Goal: Task Accomplishment & Management: Manage account settings

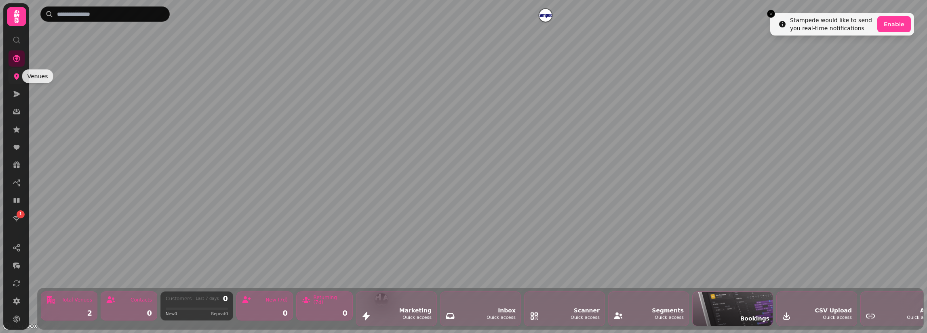
click at [15, 74] on icon at bounding box center [16, 77] width 5 height 6
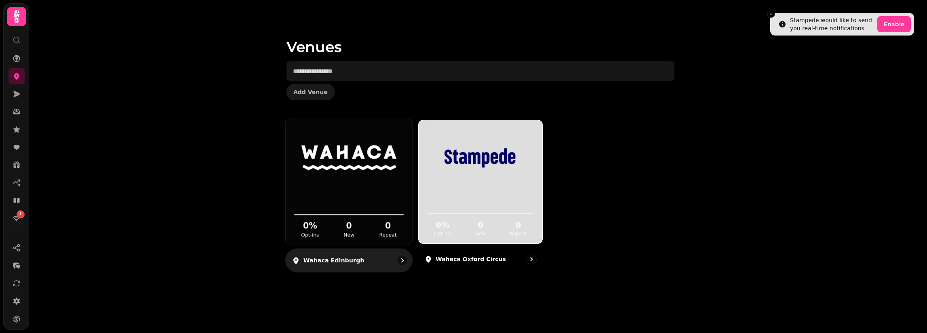
click at [314, 188] on div "0 % Opt-ins 0 New 0 Repeat" at bounding box center [349, 214] width 126 height 61
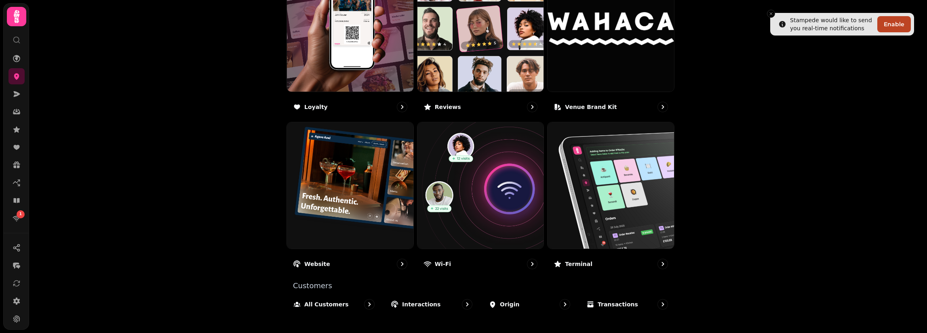
scroll to position [485, 0]
click at [16, 99] on link at bounding box center [16, 94] width 16 height 16
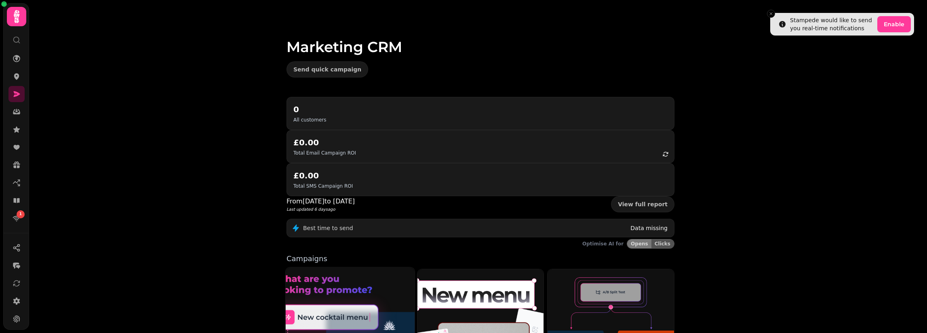
scroll to position [81, 0]
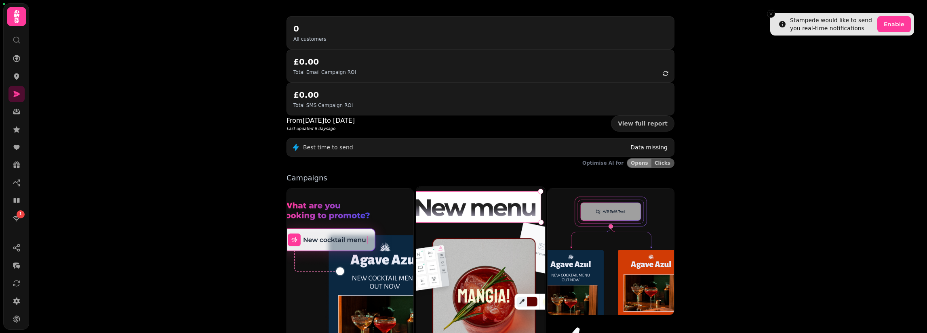
click at [447, 228] on img at bounding box center [481, 267] width 142 height 177
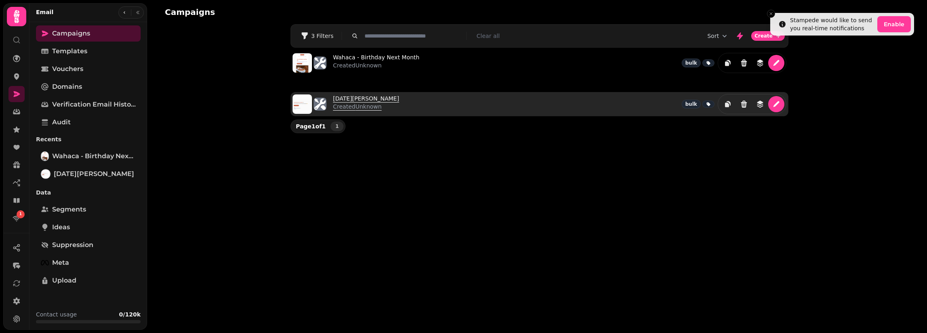
click at [368, 103] on p "Created Unknown" at bounding box center [366, 107] width 66 height 8
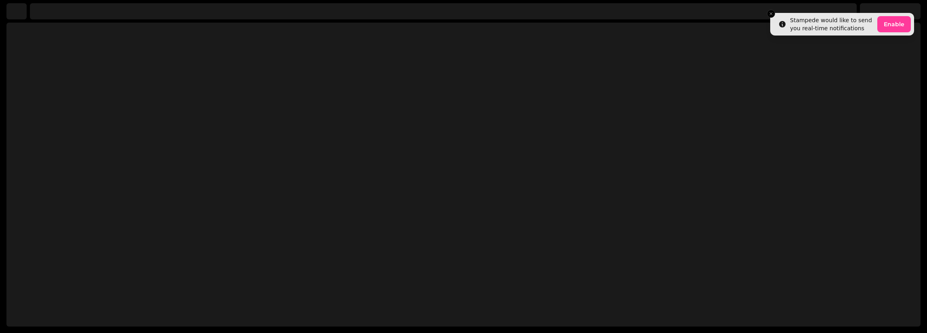
select select
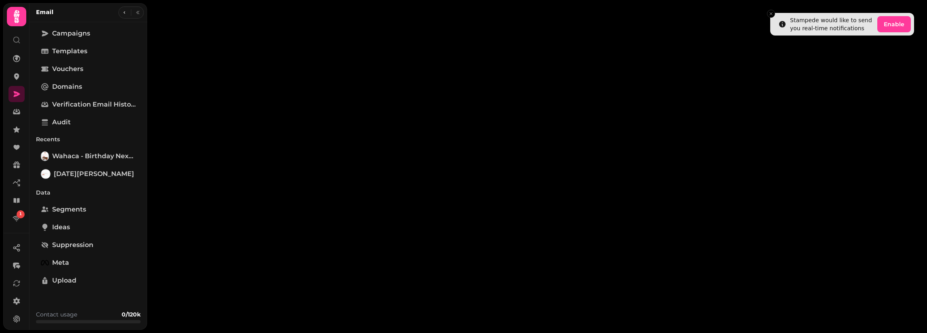
type input "**********"
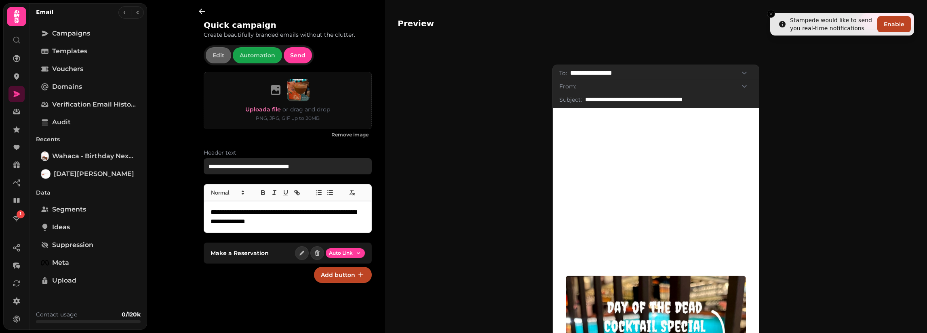
click at [284, 166] on input "**********" at bounding box center [288, 166] width 168 height 16
click at [652, 99] on input "**********" at bounding box center [668, 100] width 167 height 10
drag, startPoint x: 657, startPoint y: 99, endPoint x: 726, endPoint y: 101, distance: 68.7
click at [726, 101] on input "**********" at bounding box center [668, 100] width 167 height 10
type input "**********"
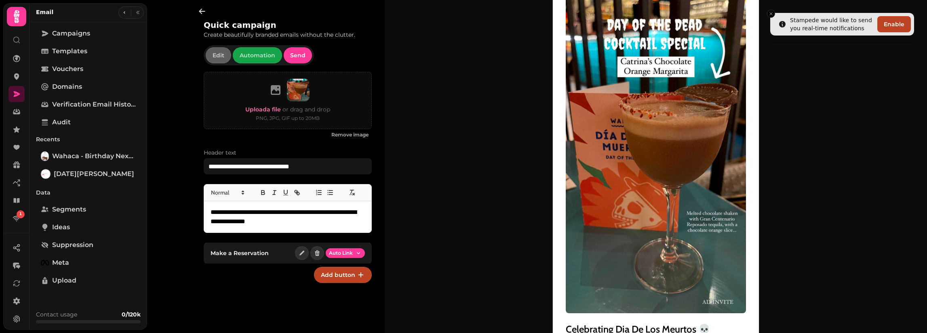
scroll to position [381, 0]
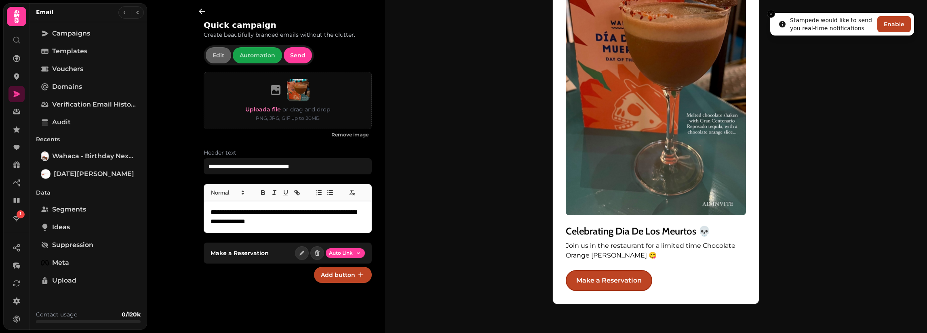
click at [779, 16] on li "Stampede would like to send you real-time notifications Enable" at bounding box center [842, 24] width 144 height 23
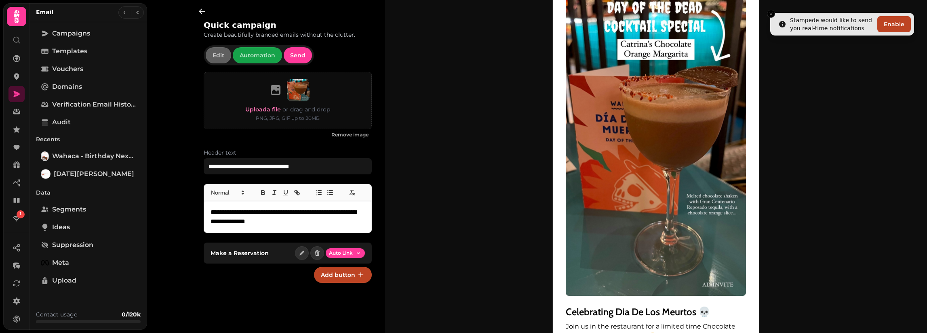
click at [20, 15] on icon at bounding box center [16, 16] width 16 height 16
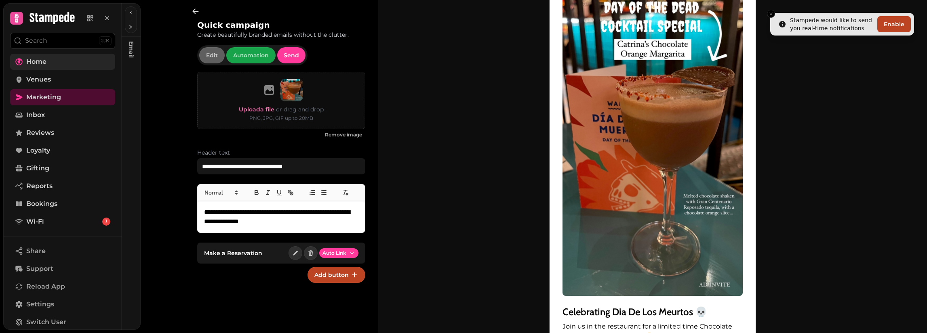
click at [32, 61] on span "Home" at bounding box center [36, 62] width 20 height 10
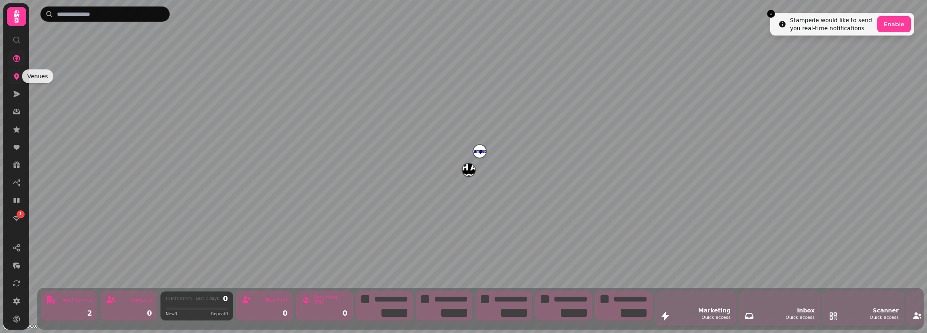
click at [17, 80] on link at bounding box center [16, 76] width 16 height 16
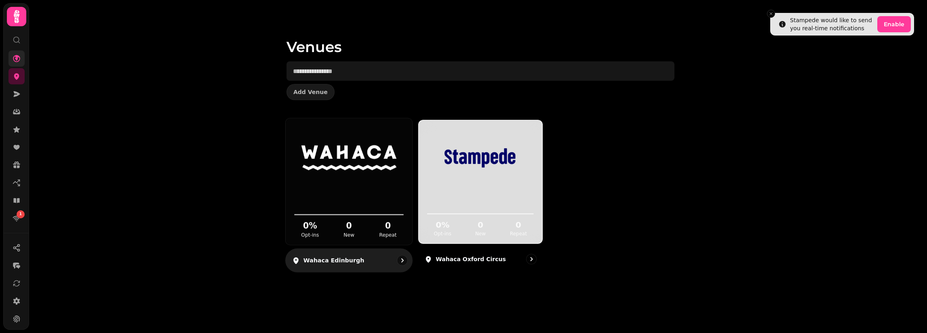
click at [351, 182] on img at bounding box center [348, 157] width 95 height 53
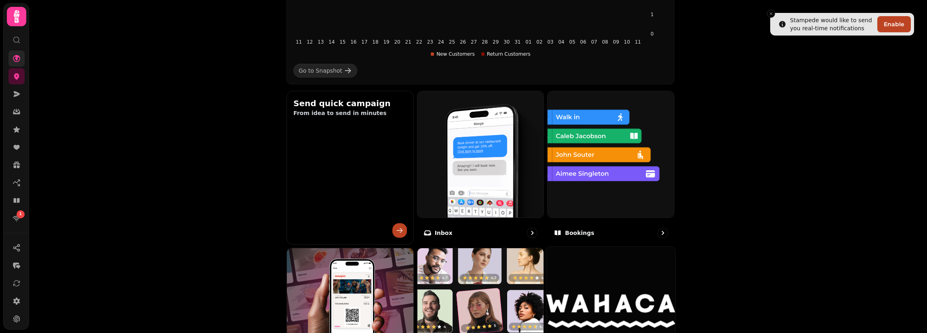
scroll to position [323, 0]
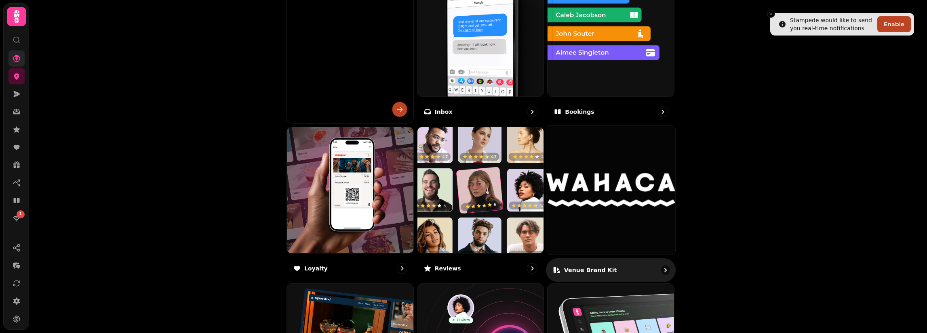
click at [617, 188] on img at bounding box center [610, 190] width 129 height 129
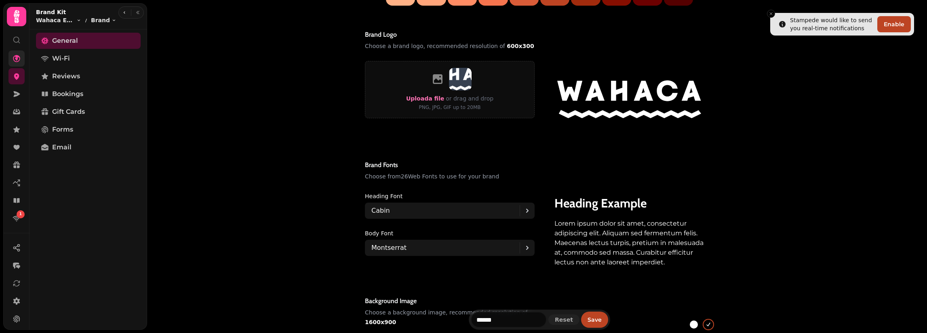
scroll to position [323, 0]
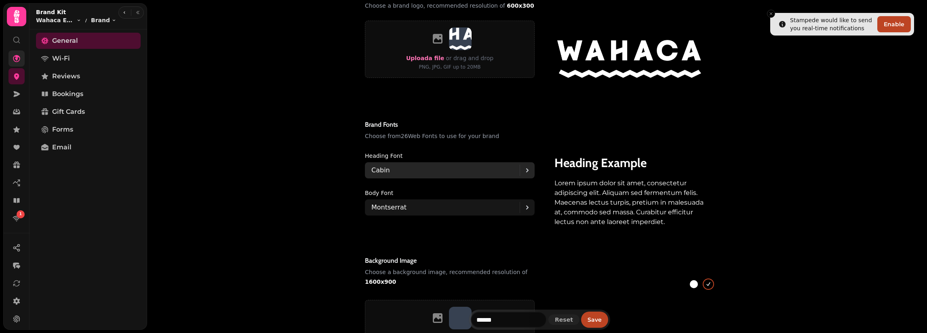
click at [501, 173] on div "Cabin" at bounding box center [445, 170] width 148 height 16
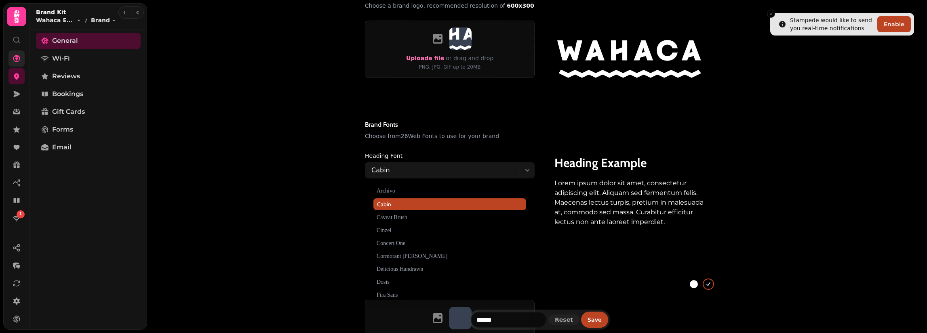
click at [581, 144] on div "Brand fonts Choose from 26 Web Fonts to use for your brand" at bounding box center [539, 132] width 349 height 25
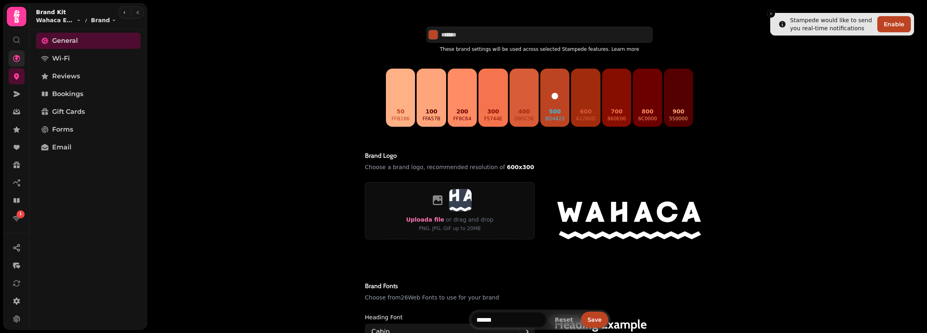
scroll to position [283, 0]
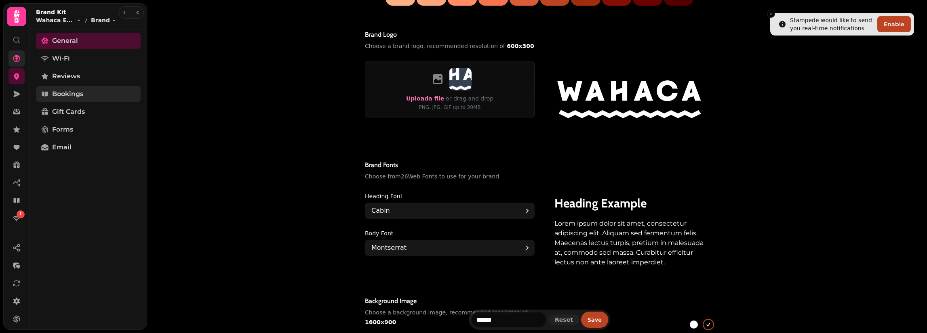
click at [57, 93] on span "Bookings" at bounding box center [67, 94] width 31 height 10
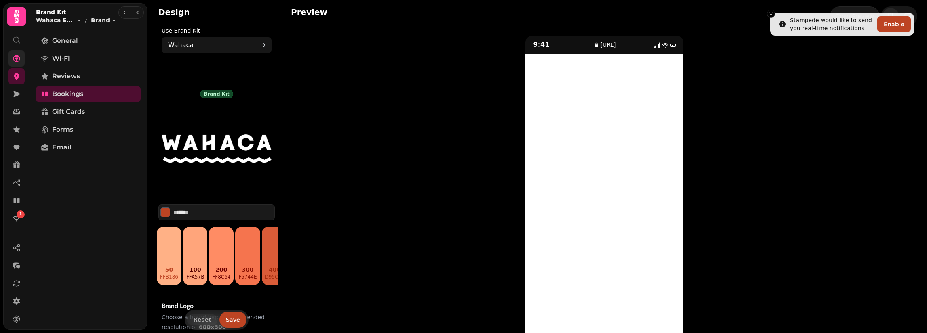
scroll to position [29, 0]
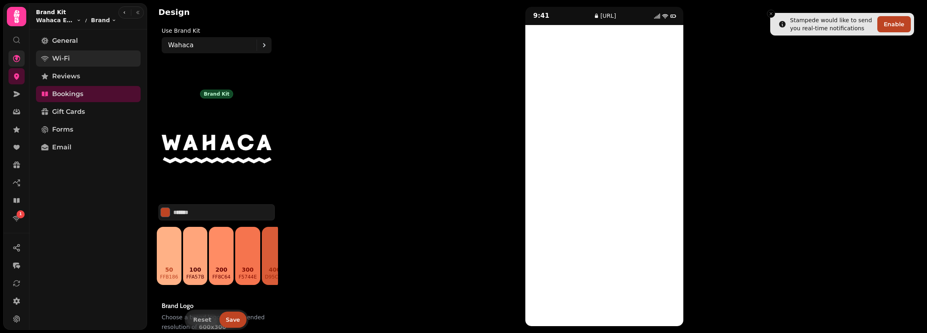
click at [83, 63] on link "Wi-Fi" at bounding box center [88, 59] width 105 height 16
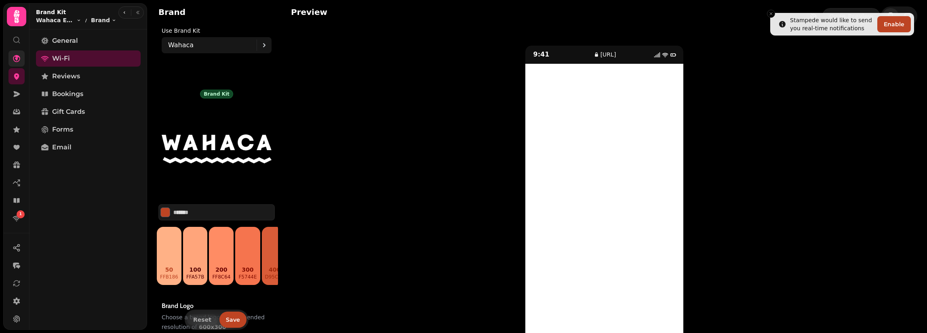
scroll to position [39, 0]
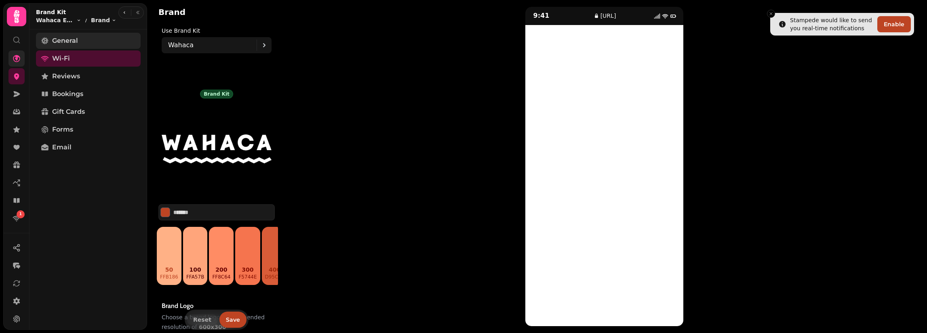
click at [97, 42] on link "General" at bounding box center [88, 41] width 105 height 16
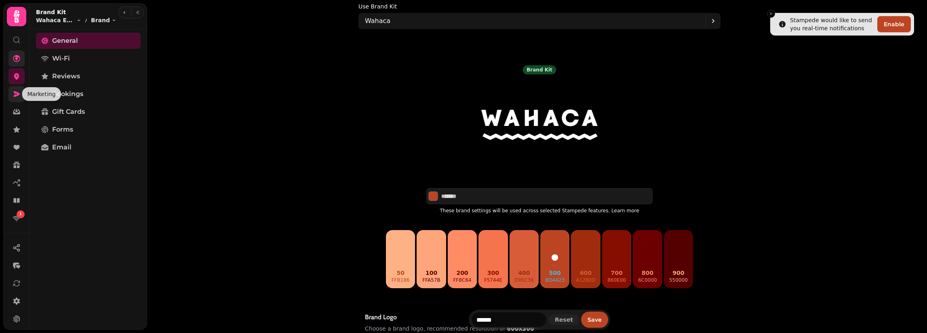
click at [17, 96] on icon at bounding box center [17, 94] width 8 height 8
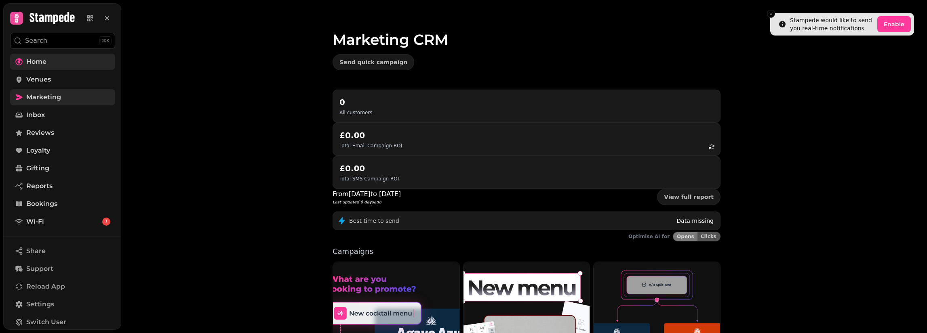
scroll to position [48, 0]
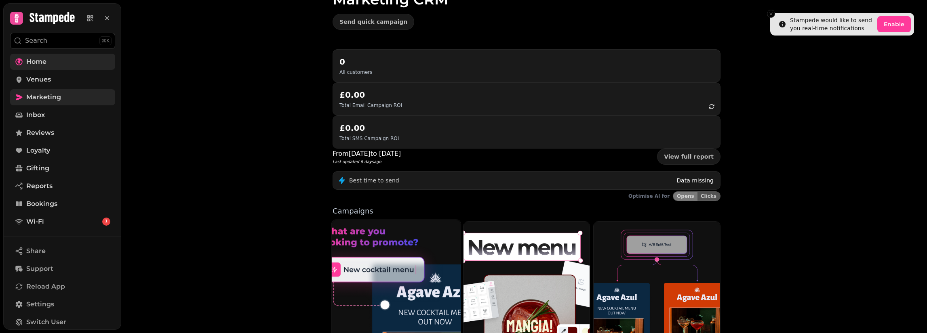
click at [369, 217] on img at bounding box center [396, 297] width 142 height 171
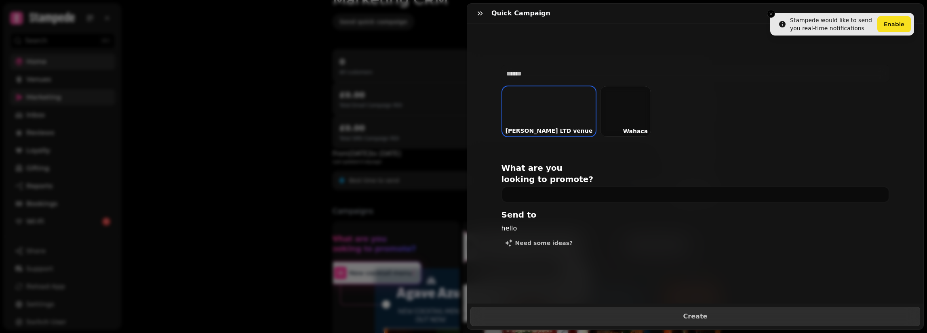
click at [771, 13] on div "Quick Campaign" at bounding box center [695, 14] width 456 height 20
click at [769, 15] on div "Quick Campaign" at bounding box center [695, 14] width 456 height 20
click at [771, 15] on div "Quick Campaign" at bounding box center [695, 14] width 456 height 20
click at [885, 23] on div "Quick Campaign" at bounding box center [695, 14] width 456 height 20
click at [605, 111] on div at bounding box center [625, 111] width 51 height 51
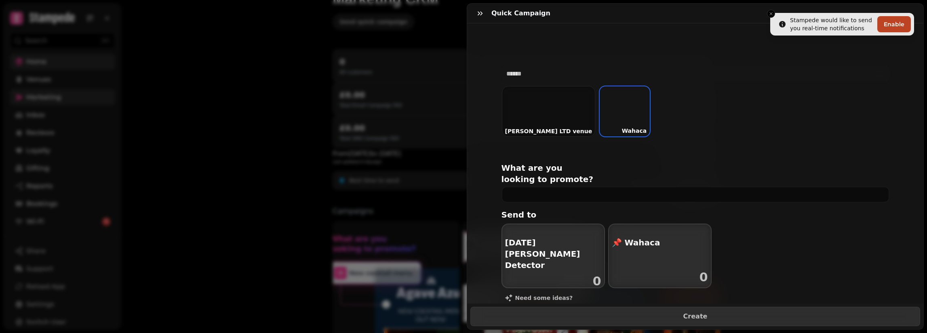
scroll to position [22, 0]
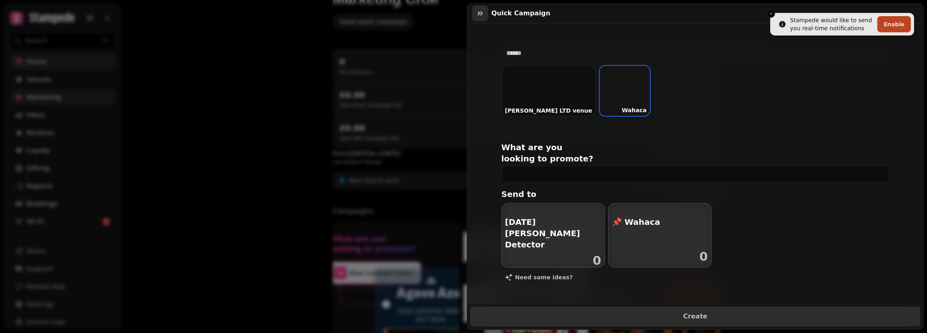
click at [480, 14] on icon "button" at bounding box center [480, 13] width 8 height 8
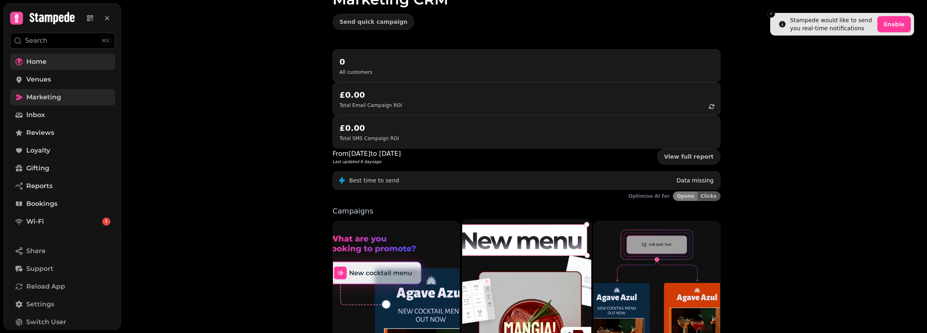
scroll to position [88, 0]
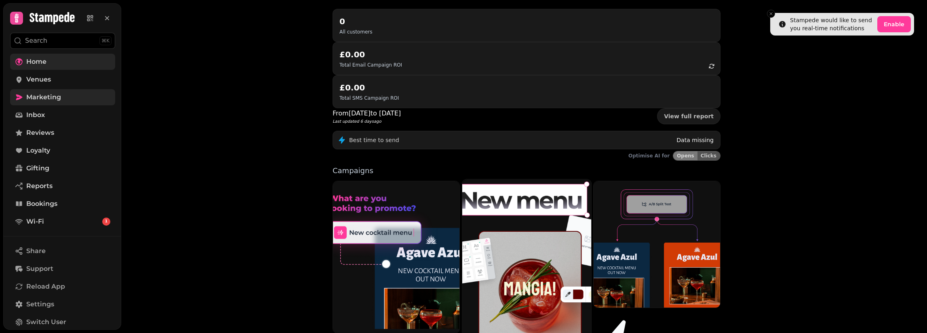
click at [528, 215] on img at bounding box center [527, 260] width 142 height 177
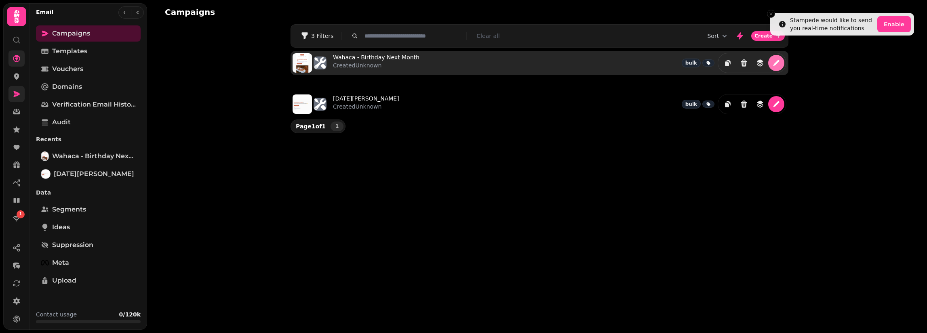
click at [779, 64] on icon "edit" at bounding box center [776, 63] width 8 height 8
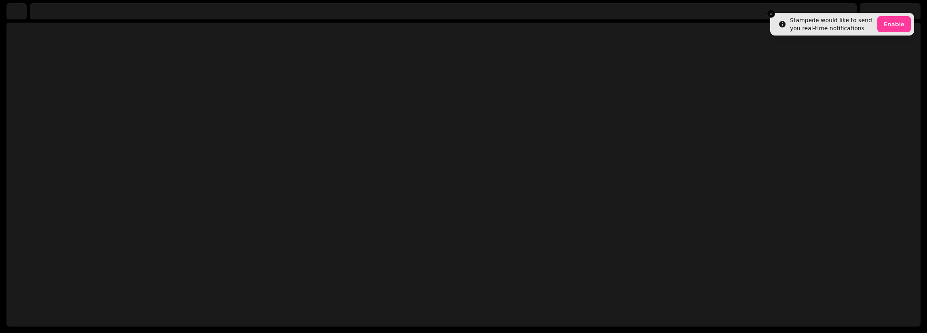
select select "**********"
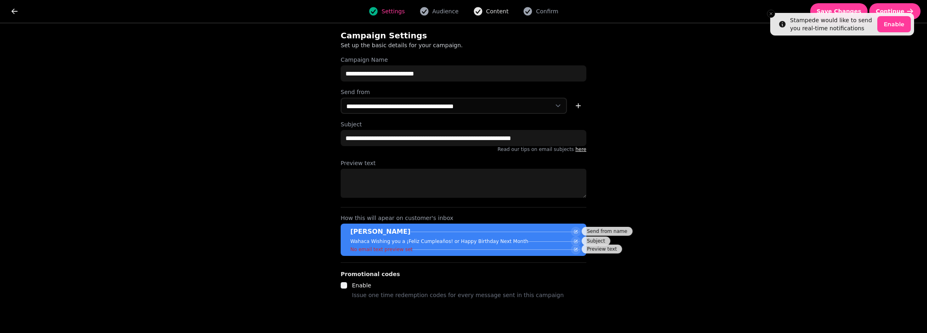
click at [499, 11] on span "Content" at bounding box center [497, 11] width 23 height 8
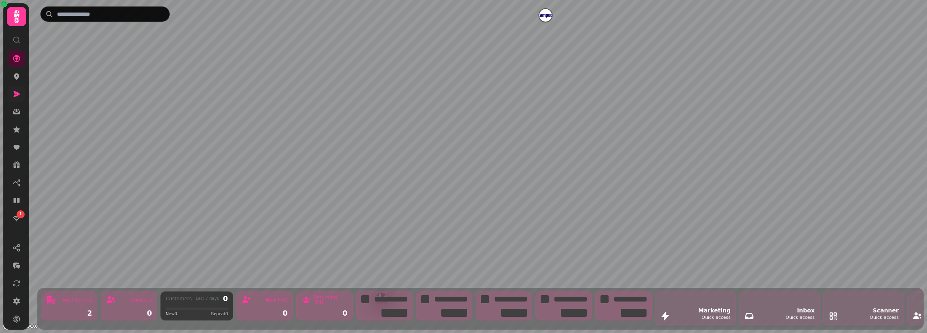
click at [18, 93] on icon at bounding box center [17, 94] width 6 height 6
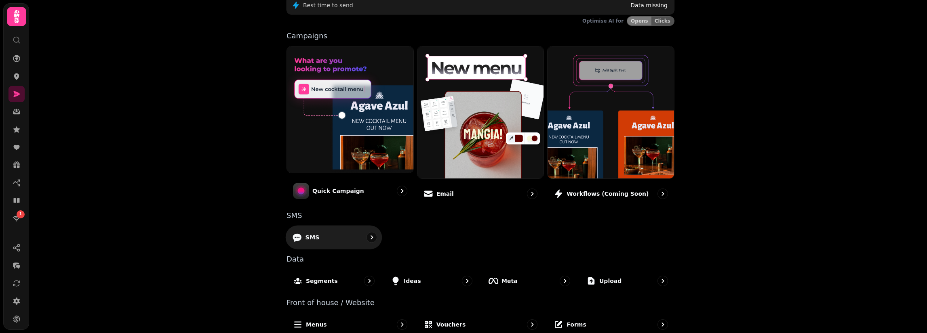
scroll to position [169, 0]
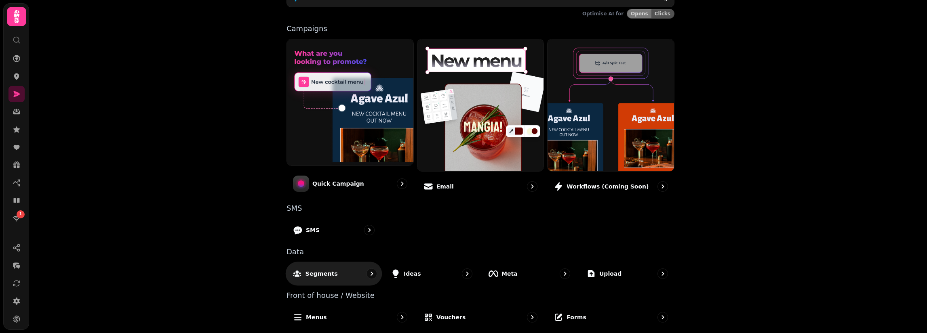
click at [347, 263] on div "Segments" at bounding box center [334, 274] width 97 height 24
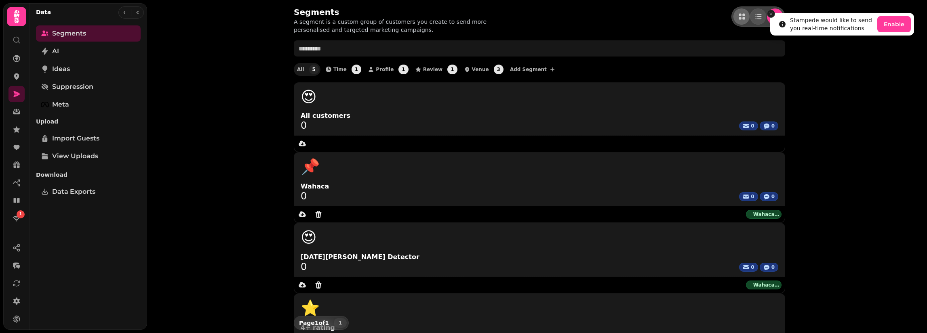
click at [769, 12] on icon "Close toast" at bounding box center [771, 13] width 5 height 5
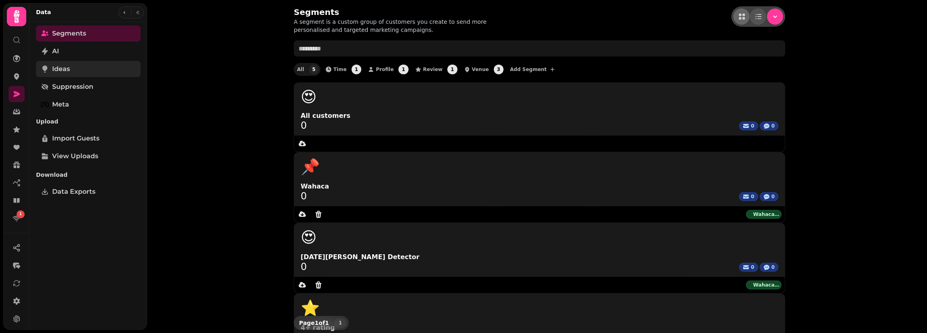
click at [100, 67] on link "Ideas" at bounding box center [88, 69] width 105 height 16
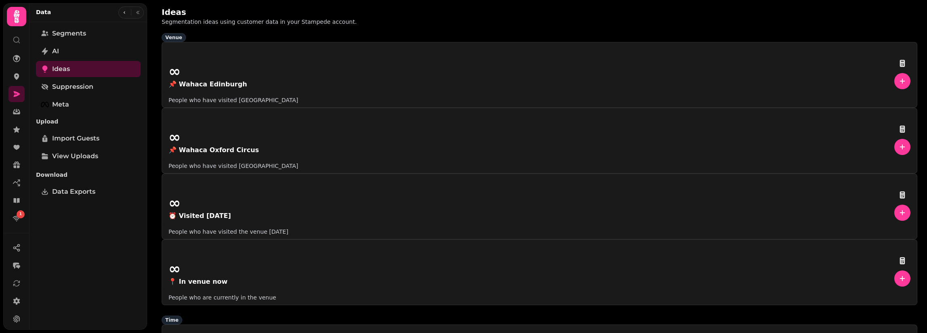
drag, startPoint x: 516, startPoint y: 179, endPoint x: 495, endPoint y: 180, distance: 21.0
click at [82, 40] on link "Segments" at bounding box center [88, 33] width 105 height 16
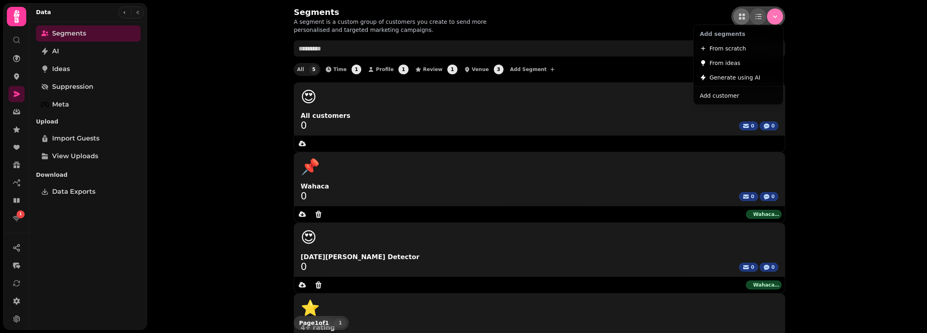
click at [775, 17] on icon "Menu" at bounding box center [775, 16] width 4 height 2
click at [734, 46] on span "From scratch" at bounding box center [728, 49] width 37 height 10
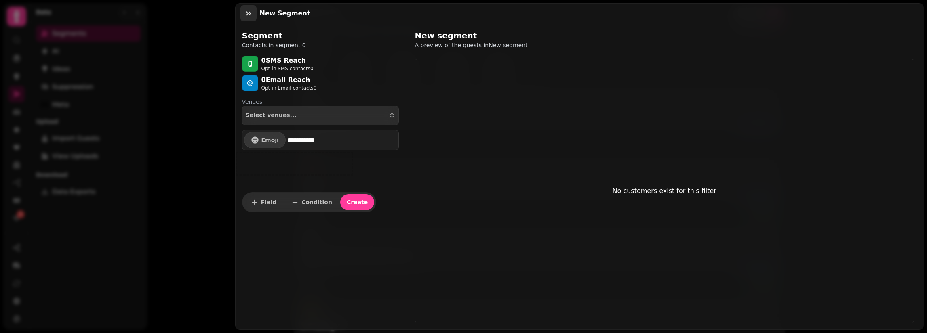
click at [247, 10] on icon "button" at bounding box center [248, 13] width 8 height 8
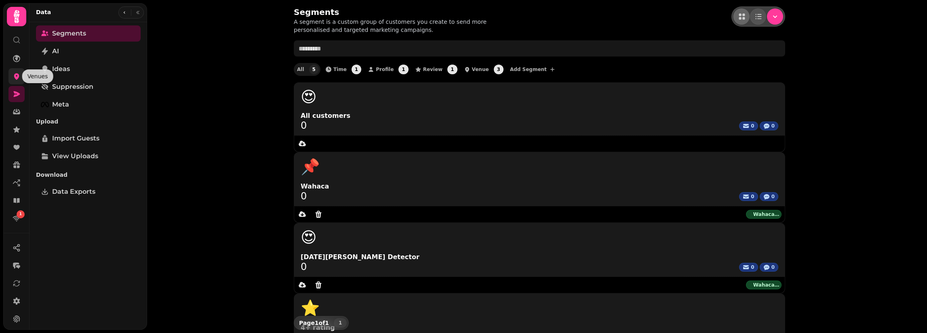
click at [15, 75] on icon at bounding box center [16, 77] width 5 height 6
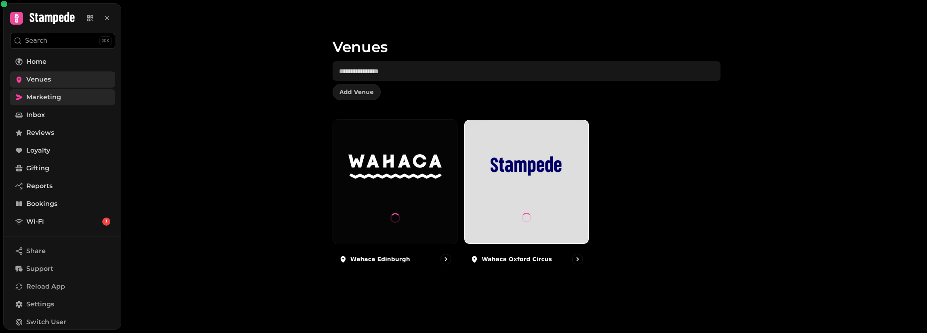
click at [34, 103] on link "Marketing" at bounding box center [62, 97] width 105 height 16
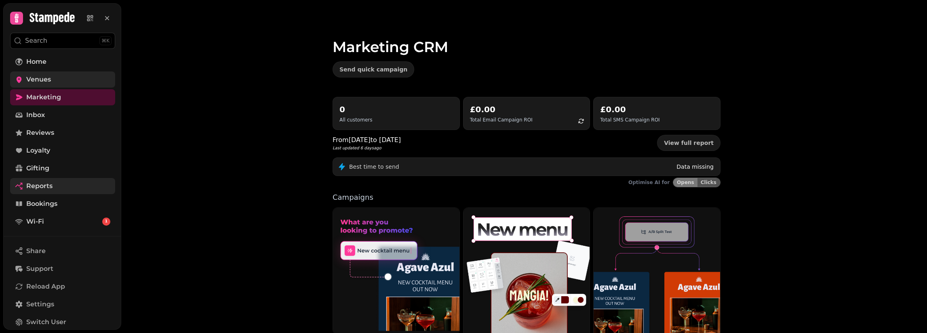
scroll to position [39, 0]
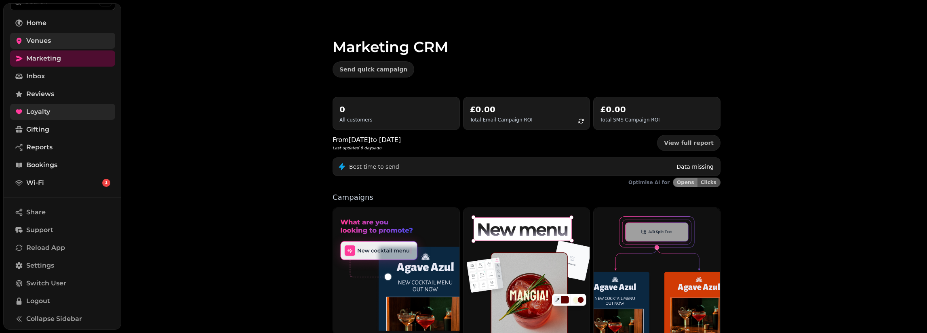
click at [79, 112] on link "Loyalty" at bounding box center [62, 112] width 105 height 16
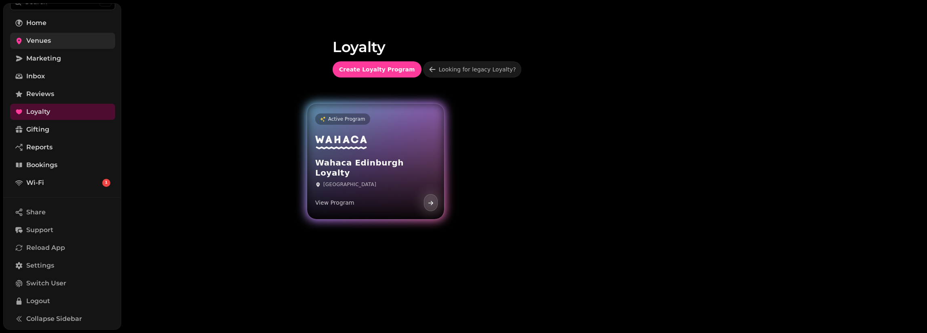
click at [419, 127] on link "Active Program Wahaca [GEOGRAPHIC_DATA] Loyalty [GEOGRAPHIC_DATA] View Program" at bounding box center [375, 162] width 137 height 116
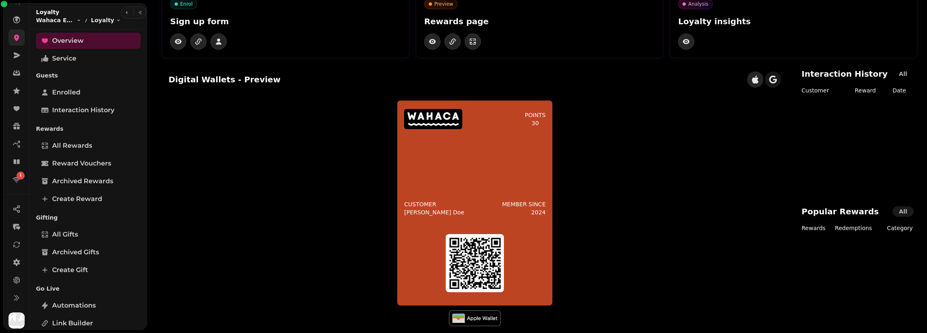
scroll to position [46, 0]
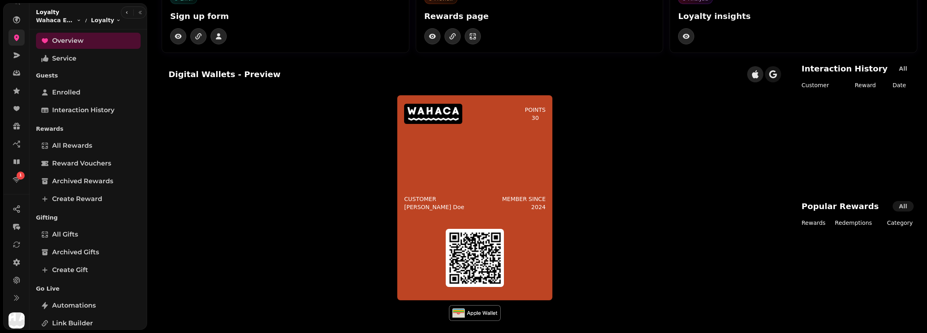
drag, startPoint x: 272, startPoint y: 109, endPoint x: 248, endPoint y: 114, distance: 24.3
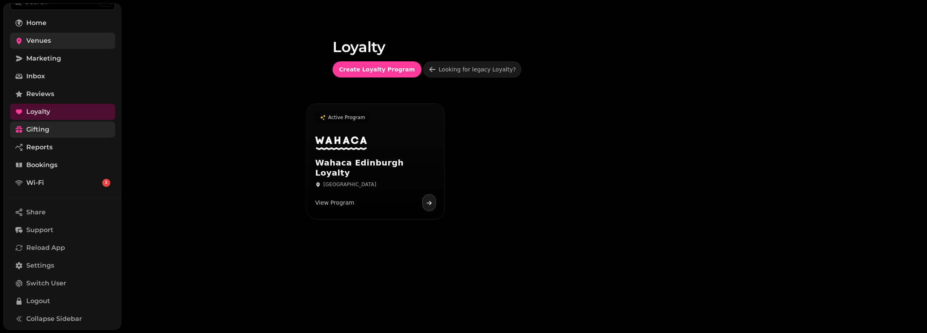
click at [56, 133] on link "Gifting" at bounding box center [62, 130] width 105 height 16
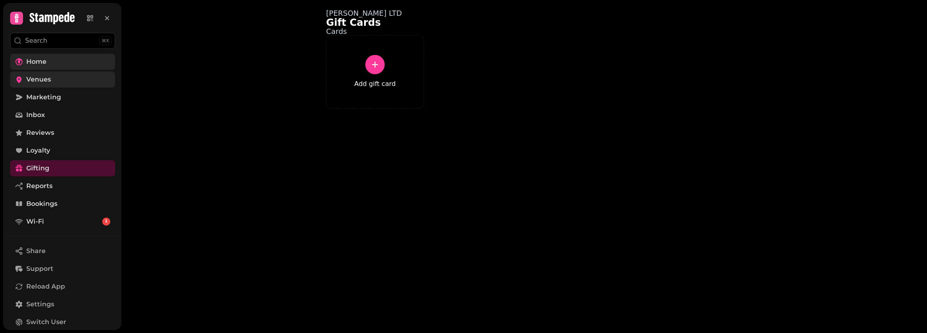
click at [90, 68] on link "Home" at bounding box center [62, 62] width 105 height 16
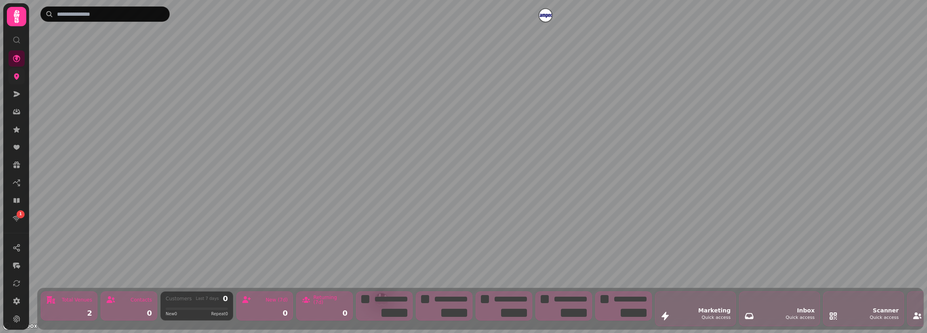
click at [15, 77] on icon at bounding box center [16, 77] width 5 height 6
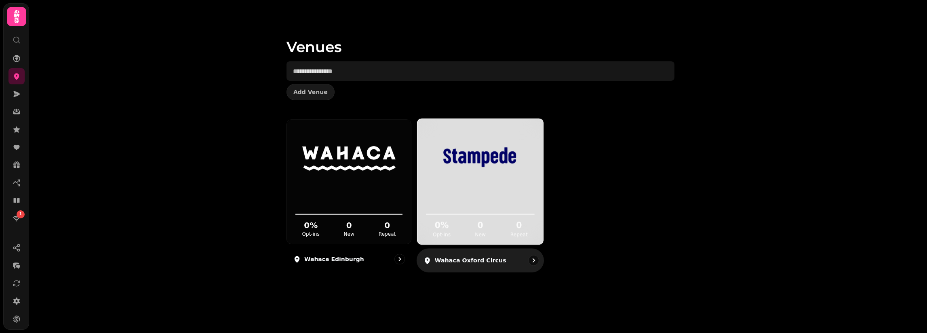
click at [457, 168] on img at bounding box center [480, 157] width 95 height 53
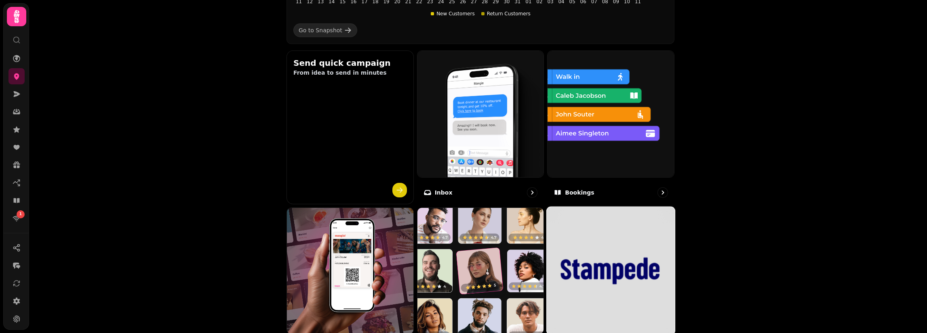
scroll to position [364, 0]
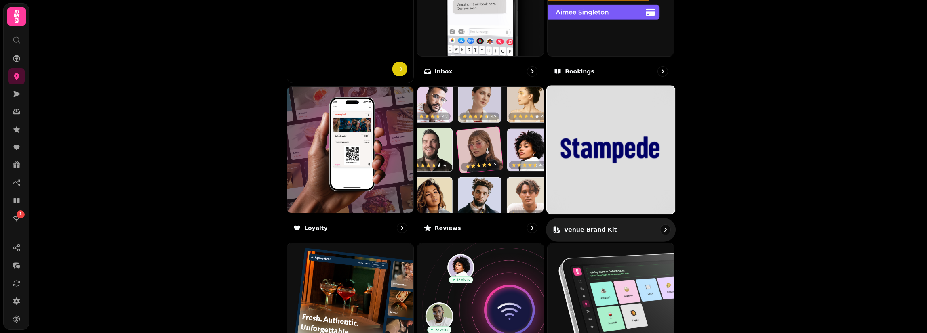
click at [603, 175] on img at bounding box center [611, 150] width 128 height 128
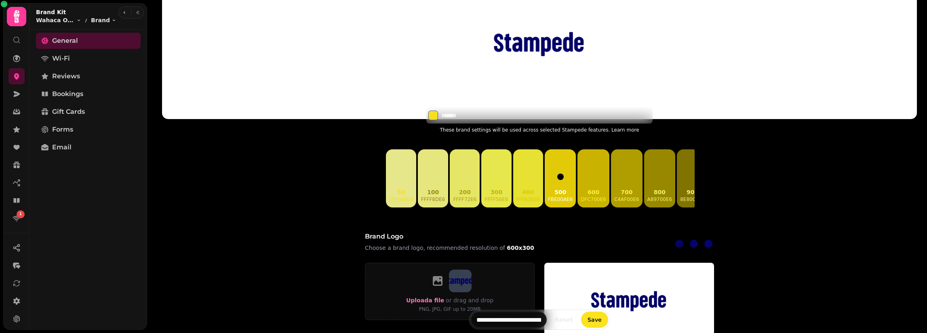
scroll to position [162, 0]
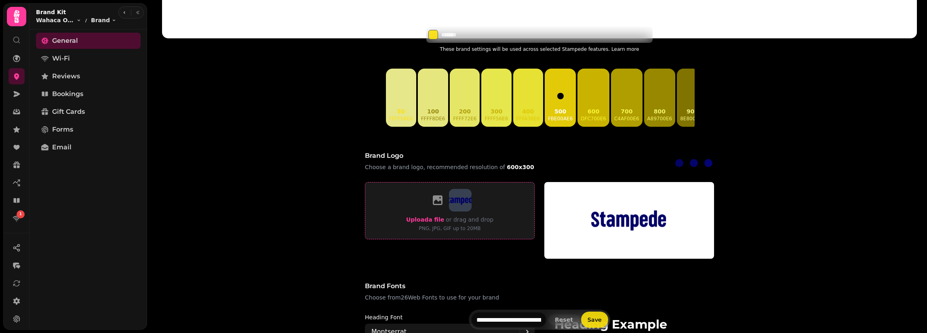
click at [415, 221] on span "Upload a file" at bounding box center [425, 220] width 38 height 6
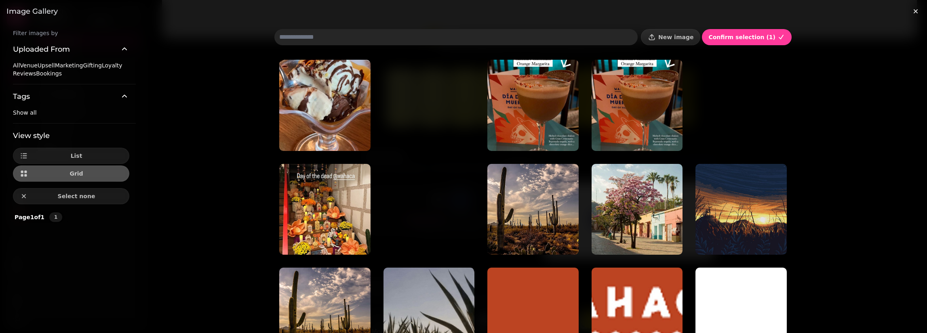
scroll to position [56, 0]
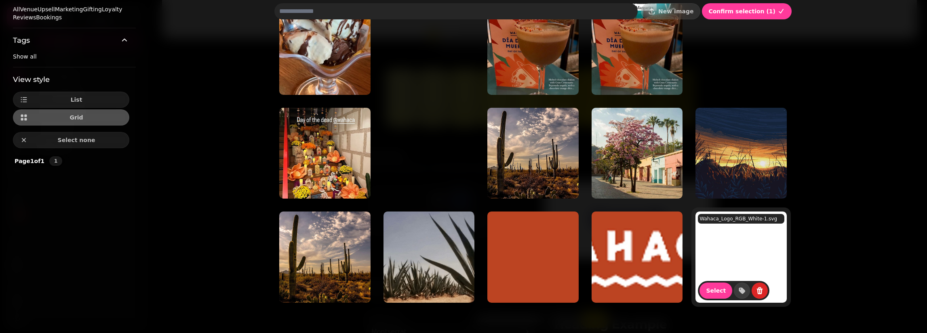
click at [739, 244] on img at bounding box center [740, 257] width 91 height 91
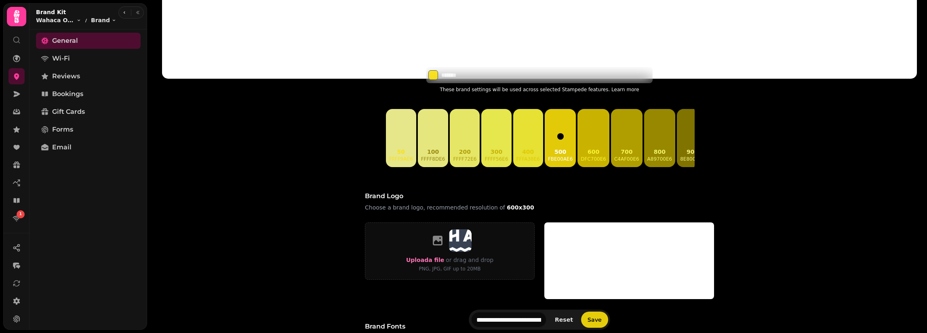
scroll to position [242, 0]
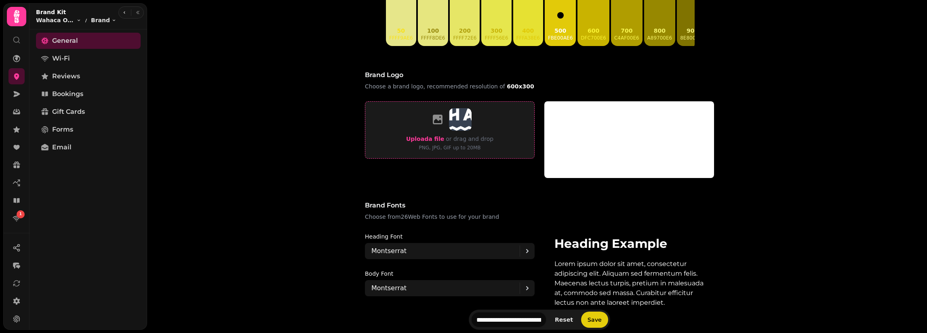
click at [425, 142] on span "Upload a file" at bounding box center [425, 139] width 38 height 6
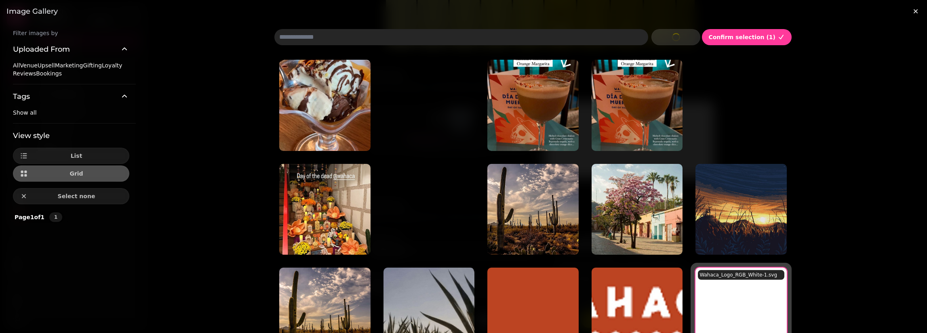
scroll to position [56, 0]
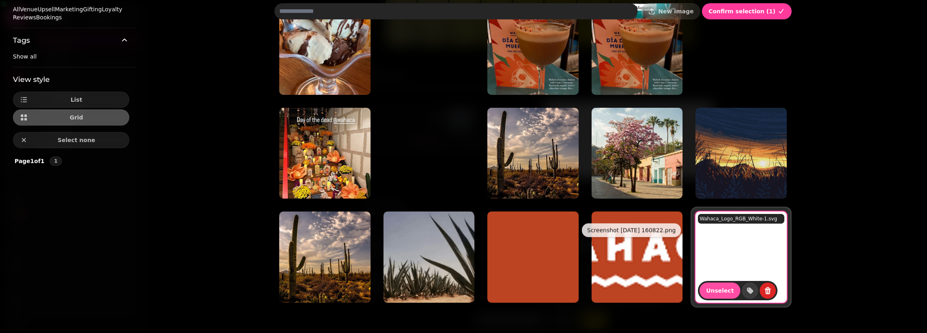
click at [636, 234] on div "Screenshot [DATE] 160822.png Screenshot [DATE] 160822.png" at bounding box center [631, 230] width 99 height 14
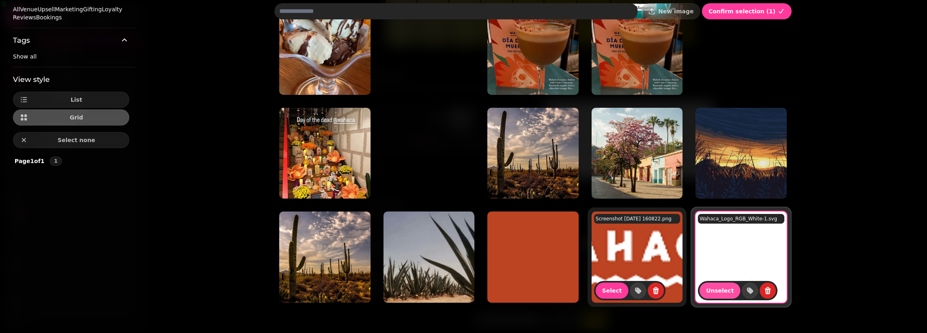
click at [642, 267] on img at bounding box center [637, 257] width 91 height 91
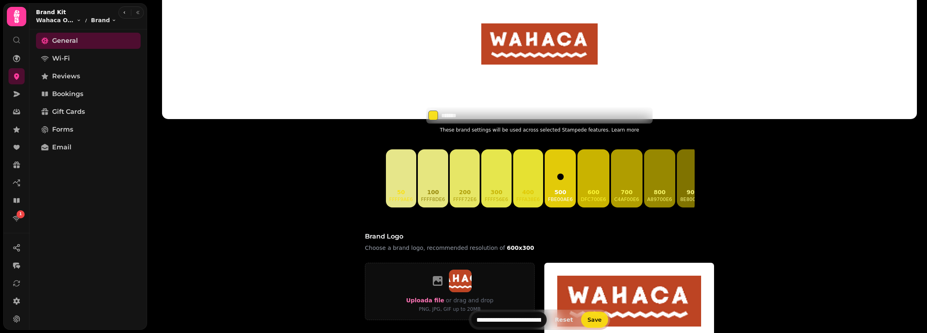
scroll to position [0, 0]
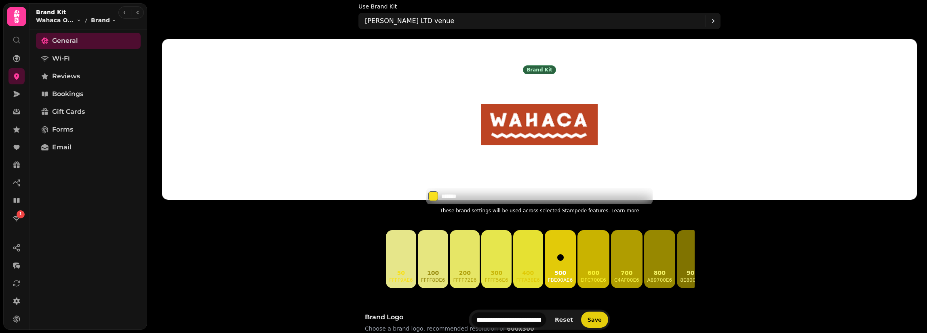
click at [450, 198] on input "*******" at bounding box center [469, 196] width 57 height 8
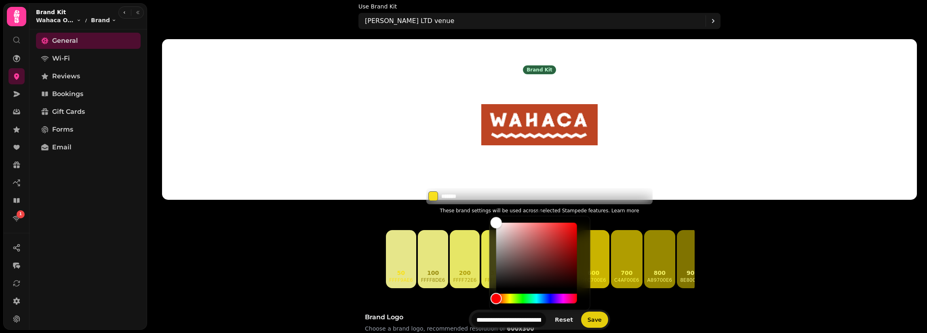
click at [430, 196] on button "Select color" at bounding box center [433, 197] width 10 height 10
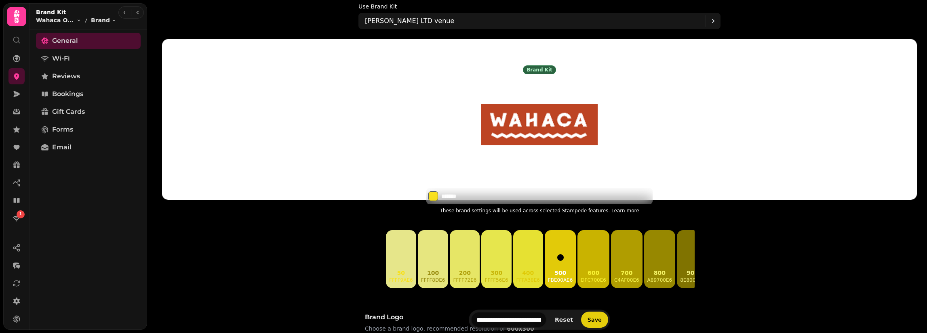
click at [432, 196] on button "Select color" at bounding box center [433, 197] width 10 height 10
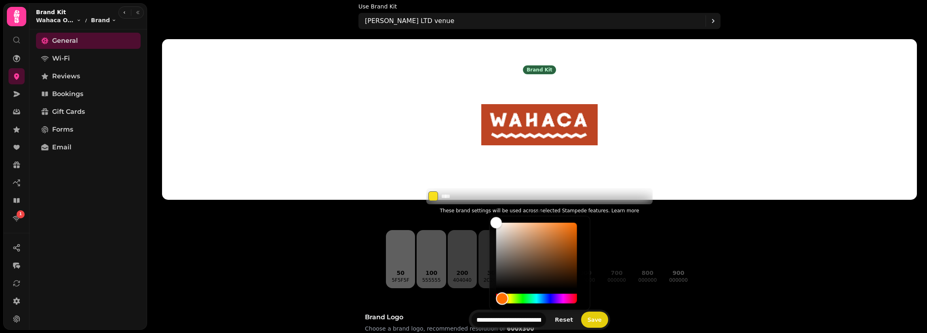
click at [502, 296] on div "Hue" at bounding box center [502, 299] width 13 height 13
type input "*******"
drag, startPoint x: 566, startPoint y: 240, endPoint x: 574, endPoint y: 232, distance: 12.0
click at [574, 232] on div "Color" at bounding box center [536, 256] width 81 height 66
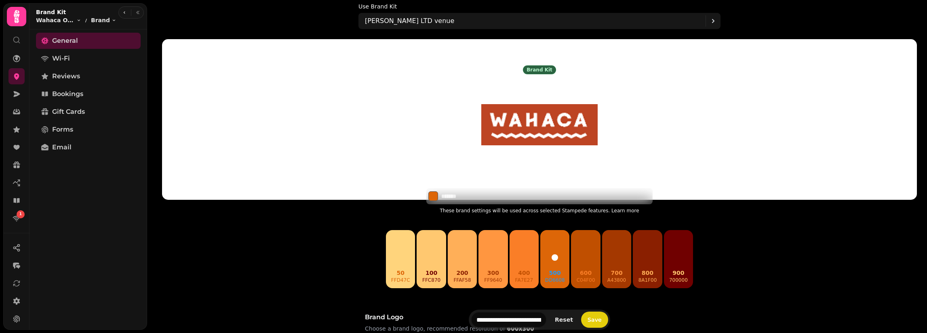
click at [590, 318] on span "Save" at bounding box center [595, 320] width 14 height 6
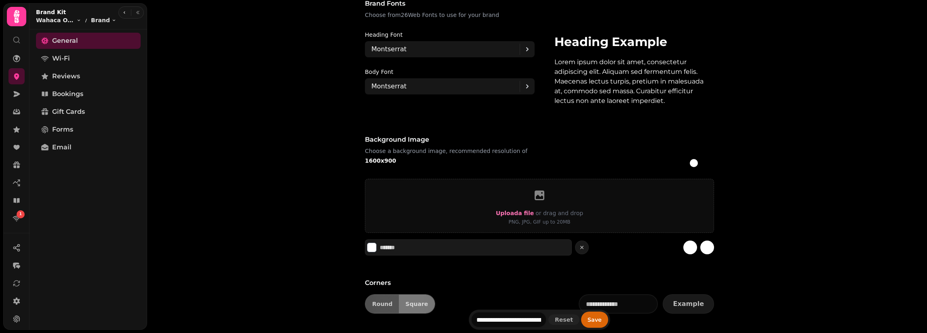
scroll to position [461, 0]
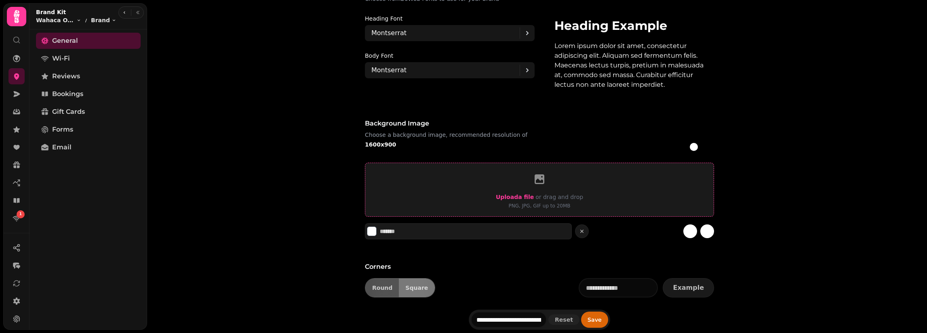
click at [513, 194] on span "Upload a file" at bounding box center [515, 197] width 38 height 6
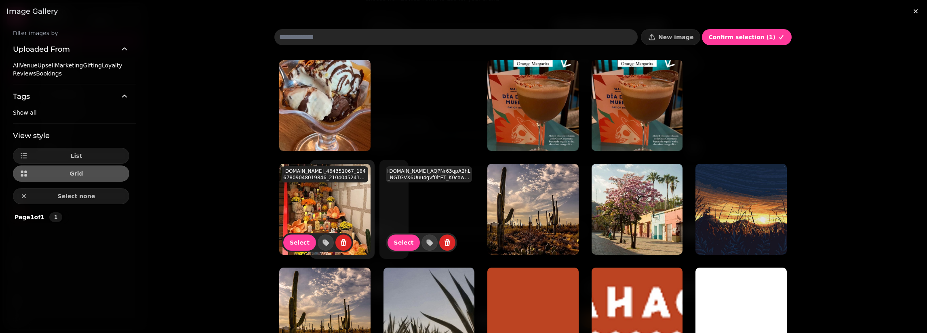
click at [320, 197] on img at bounding box center [324, 209] width 91 height 91
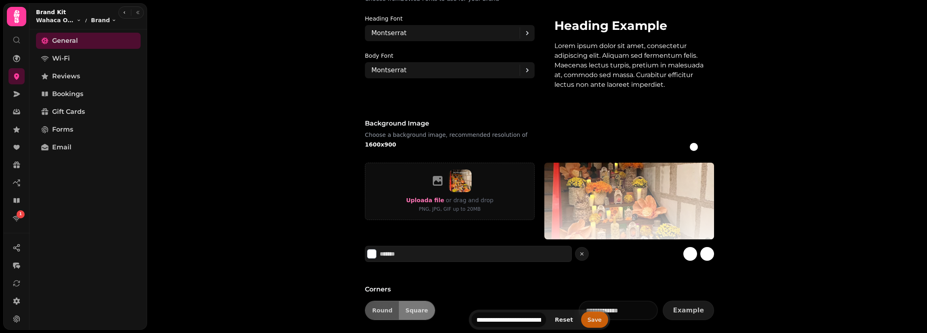
click at [591, 324] on button "Save" at bounding box center [594, 320] width 27 height 16
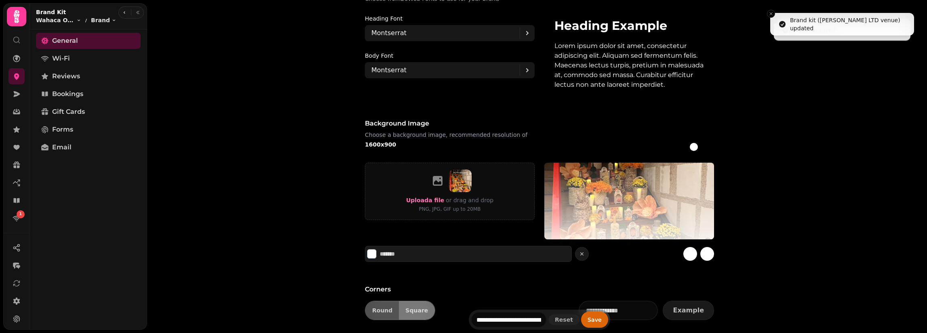
click at [703, 141] on div at bounding box center [708, 146] width 11 height 11
type input "*******"
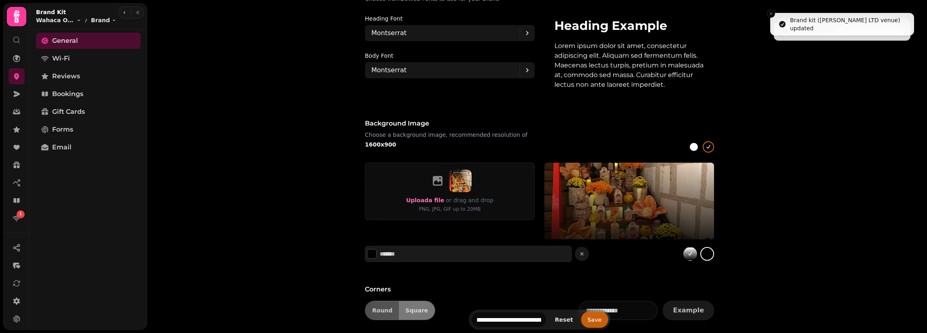
click at [592, 322] on span "Save" at bounding box center [595, 320] width 14 height 6
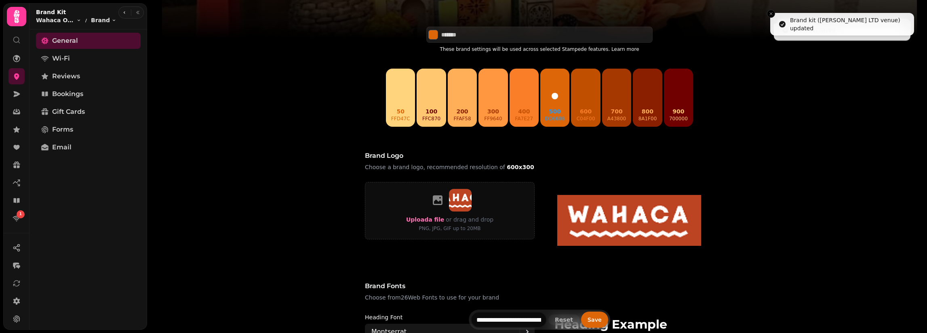
scroll to position [323, 0]
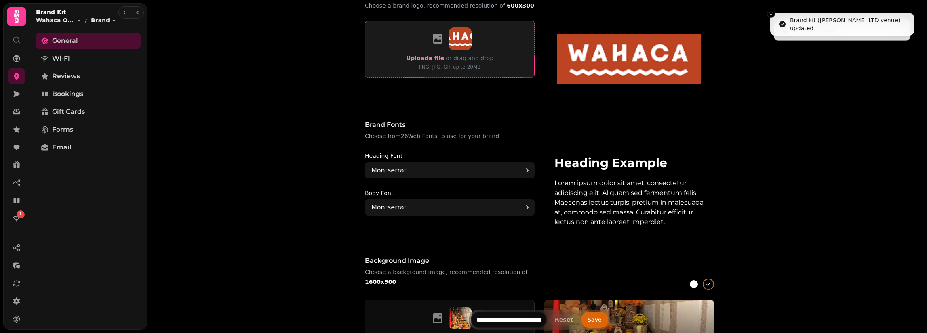
click at [432, 52] on div "Upload a file or drag and drop PNG, JPG, GIF up to 20MB" at bounding box center [449, 49] width 87 height 44
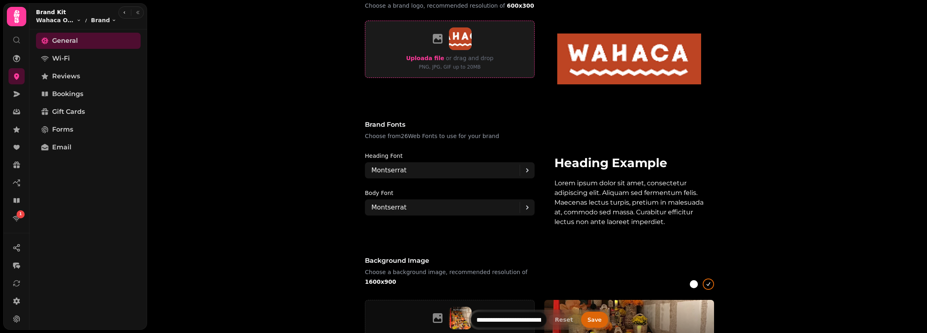
click at [431, 57] on span "Upload a file" at bounding box center [425, 58] width 38 height 6
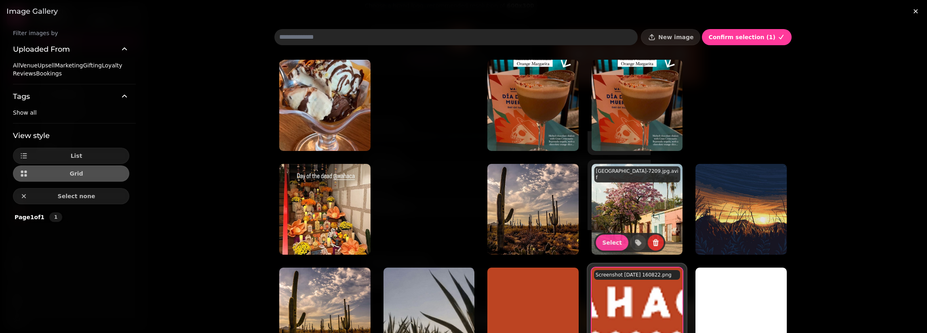
scroll to position [56, 0]
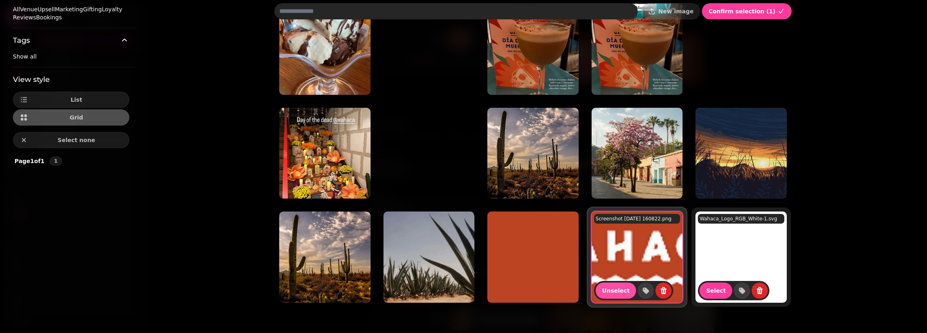
click at [739, 251] on img at bounding box center [740, 257] width 91 height 91
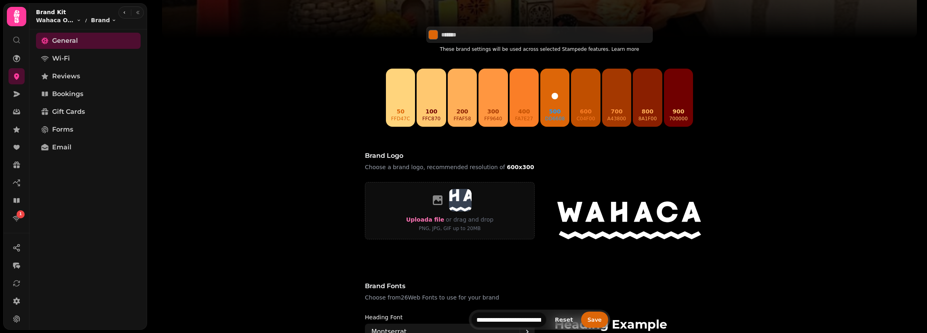
scroll to position [40, 0]
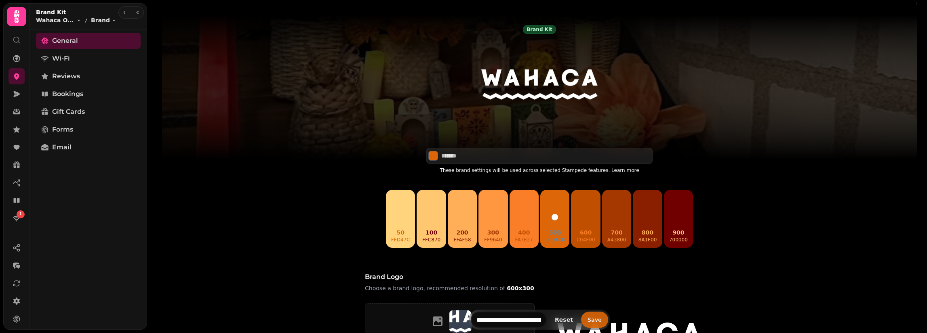
click at [590, 325] on button "Save" at bounding box center [594, 320] width 27 height 16
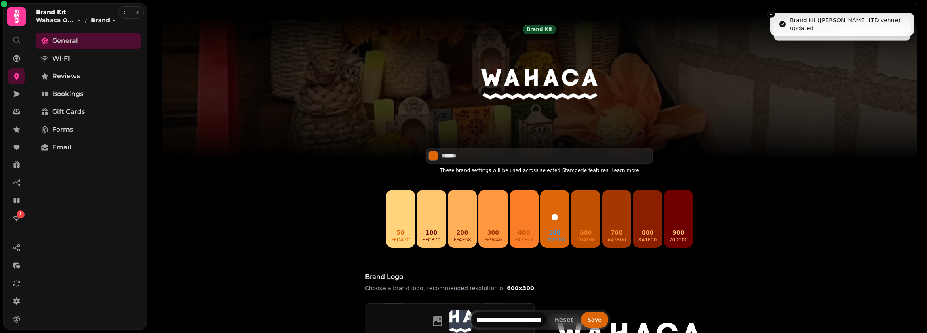
scroll to position [202, 0]
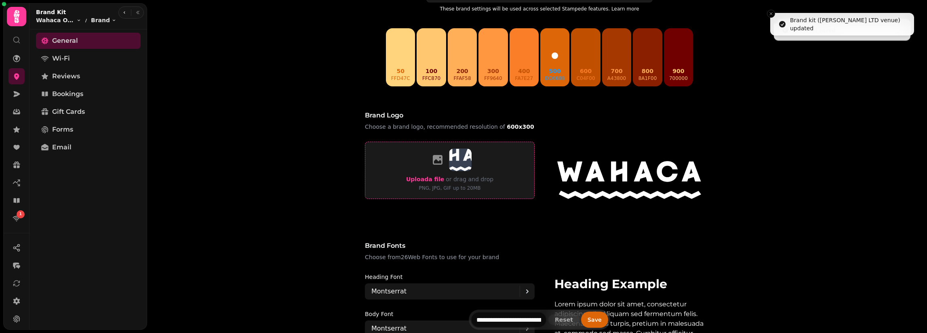
click at [427, 181] on span "Upload a file" at bounding box center [425, 179] width 38 height 6
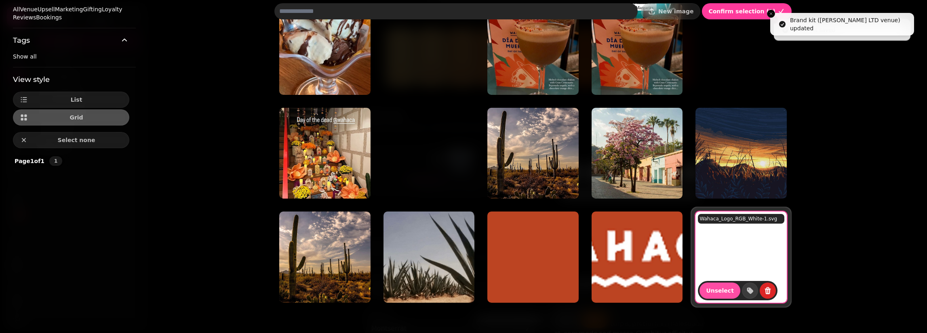
scroll to position [0, 0]
